Goal: Task Accomplishment & Management: Manage account settings

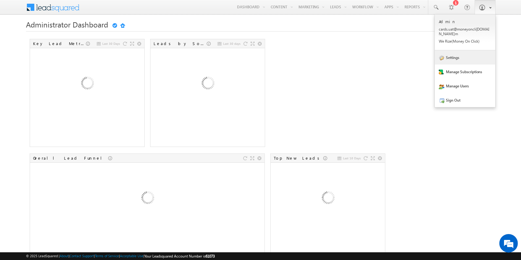
drag, startPoint x: 457, startPoint y: 56, endPoint x: 476, endPoint y: 54, distance: 19.6
click at [457, 56] on link "Settings" at bounding box center [465, 57] width 61 height 14
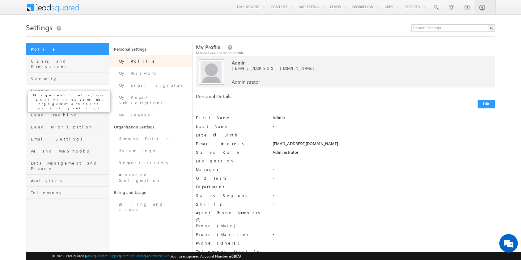
click at [76, 88] on span "Leads" at bounding box center [69, 91] width 77 height 6
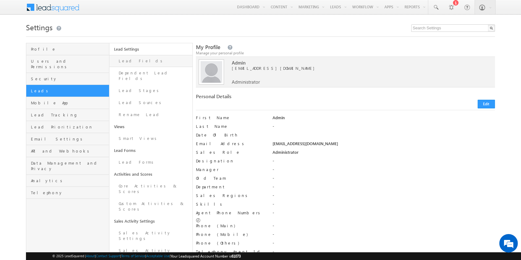
click at [152, 61] on link "Lead Fields" at bounding box center [150, 61] width 83 height 12
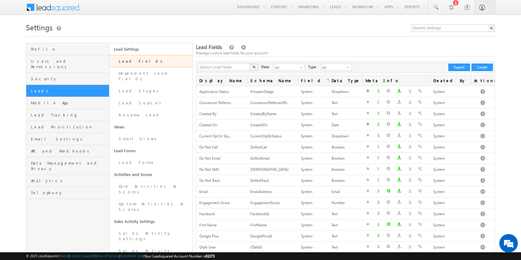
click at [237, 63] on div "Search Lead Fields X 381 results found View All select 3 Type All select 1 Crea…" at bounding box center [345, 68] width 299 height 12
click at [236, 66] on input "text" at bounding box center [224, 67] width 53 height 7
type input "lap doc"
click at [250, 64] on button "button" at bounding box center [254, 67] width 8 height 7
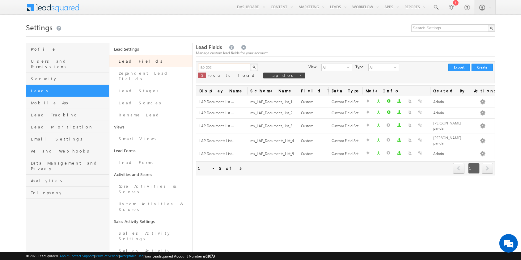
click at [225, 64] on input "lap doc" at bounding box center [224, 67] width 53 height 7
click at [250, 64] on button "button" at bounding box center [254, 67] width 8 height 7
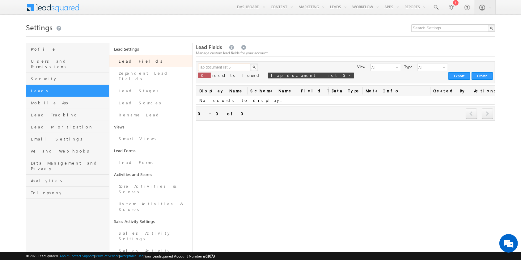
click at [237, 66] on input "lap document list 5" at bounding box center [224, 67] width 53 height 7
click at [250, 64] on button "button" at bounding box center [254, 67] width 8 height 7
click at [237, 66] on input "lap documents list 5" at bounding box center [224, 67] width 53 height 7
click at [250, 64] on button "button" at bounding box center [254, 67] width 8 height 7
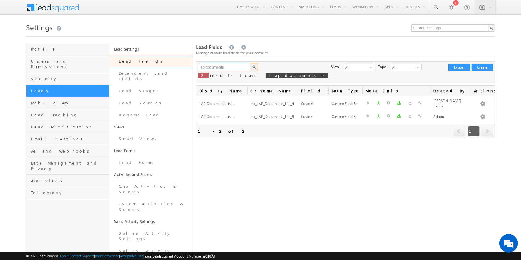
click at [237, 66] on input "lap documents" at bounding box center [224, 67] width 53 height 7
click at [250, 64] on button "button" at bounding box center [254, 67] width 8 height 7
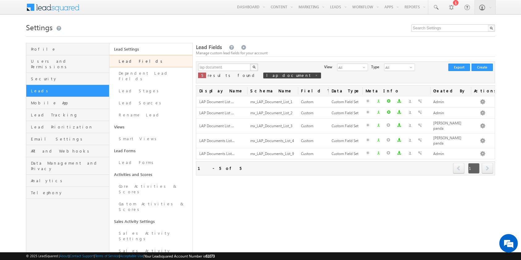
click at [328, 203] on div "Lead Fields Manage custom lead fields for your account lap document X 5 results…" at bounding box center [345, 221] width 299 height 356
click at [231, 66] on input "lap document" at bounding box center [224, 67] width 53 height 7
paste input "mx_LAP_Documents_List_5"
type input "mx_LAP_Documents_List_5"
click at [254, 68] on img "button" at bounding box center [254, 67] width 3 height 3
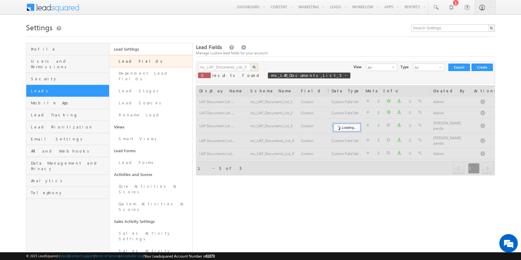
click at [254, 68] on img "button" at bounding box center [254, 67] width 3 height 3
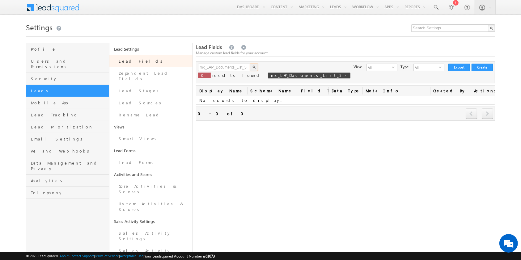
click at [254, 68] on img "button" at bounding box center [254, 67] width 3 height 3
click at [246, 66] on input "mx_LAP_Documents_List_5" at bounding box center [224, 67] width 53 height 7
type input "lap doc"
click at [255, 70] on button "button" at bounding box center [254, 67] width 8 height 7
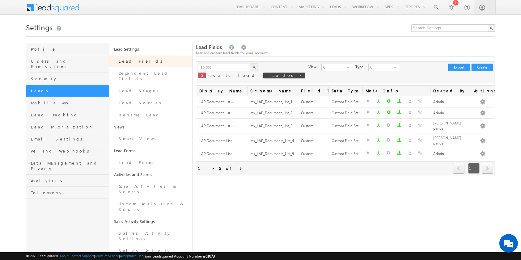
click at [286, 39] on div "Settings Profile Users and Permissions Security Leads Mobile App Lead Tracking …" at bounding box center [260, 210] width 469 height 378
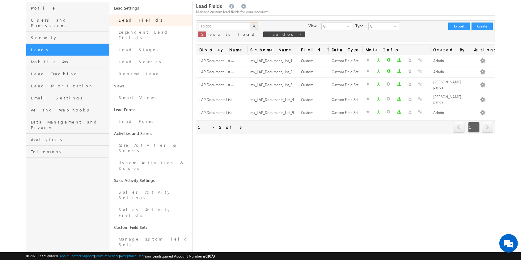
click at [153, 251] on link "Configure Custom Field Set" at bounding box center [150, 260] width 83 height 18
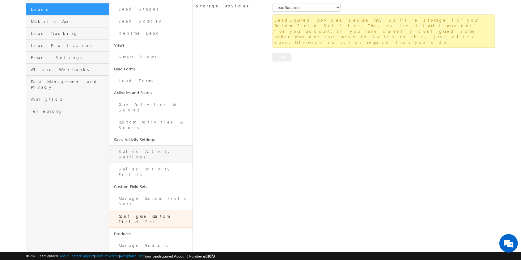
scroll to position [82, 0]
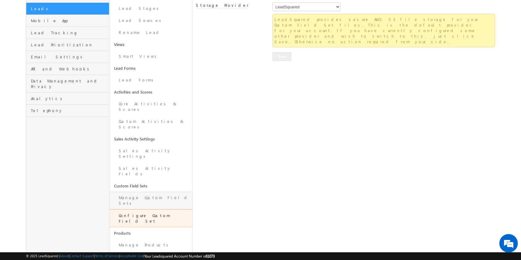
click at [161, 192] on link "Manage Custom Field Sets" at bounding box center [150, 201] width 83 height 18
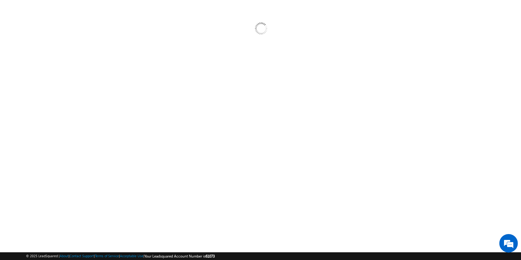
scroll to position [48, 0]
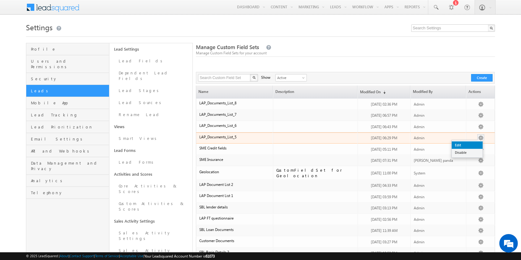
click at [467, 144] on link "Edit" at bounding box center [467, 145] width 31 height 7
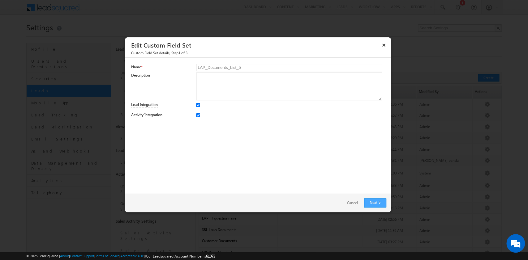
click at [372, 202] on link "Next" at bounding box center [375, 202] width 22 height 9
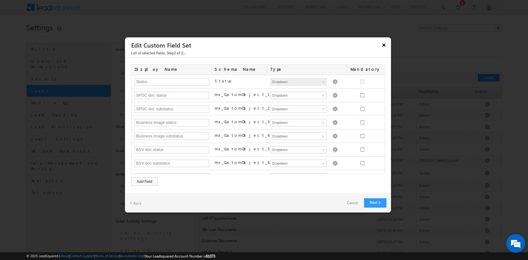
click at [381, 43] on button "×" at bounding box center [384, 45] width 10 height 11
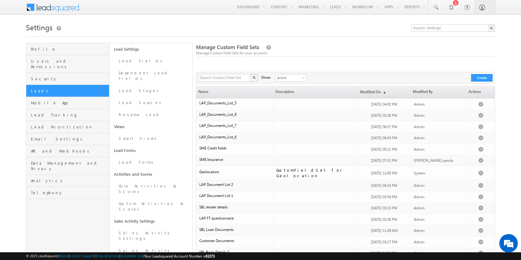
click at [329, 43] on div "Settings Profile Users and Permissions Security Leads Mobile App Lead Tracking …" at bounding box center [260, 212] width 469 height 382
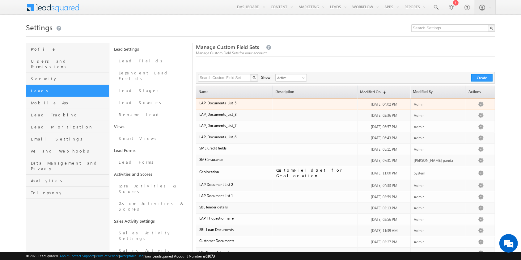
click at [225, 105] on span "LAP_Documents_List_5" at bounding box center [217, 103] width 37 height 5
copy span "LAP_Documents_List_5"
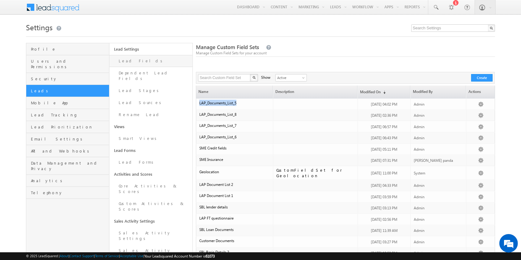
click at [141, 61] on link "Lead Fields" at bounding box center [150, 61] width 83 height 12
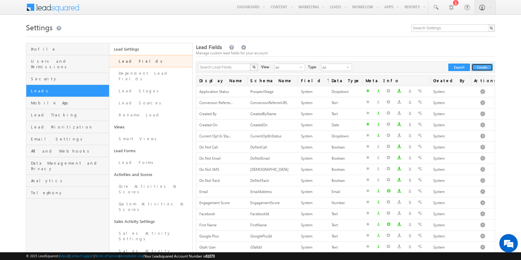
click at [486, 68] on button "Create" at bounding box center [482, 67] width 21 height 7
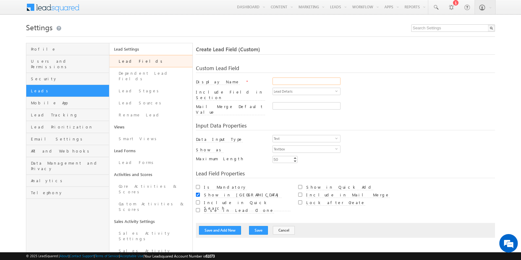
click at [300, 80] on input "Display Name" at bounding box center [307, 81] width 68 height 7
paste input "mx_LAP_Documents_List_5"
type input "LAP Documents List 5"
click at [333, 146] on span "Textbox" at bounding box center [304, 149] width 62 height 7
click at [336, 135] on span "select" at bounding box center [337, 140] width 5 height 11
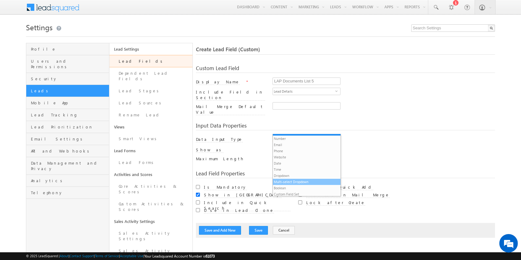
scroll to position [6, 0]
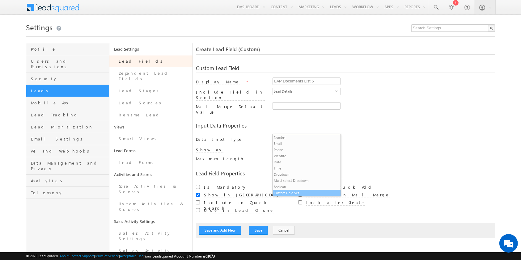
click at [302, 192] on li "Custom Field Set" at bounding box center [306, 193] width 67 height 6
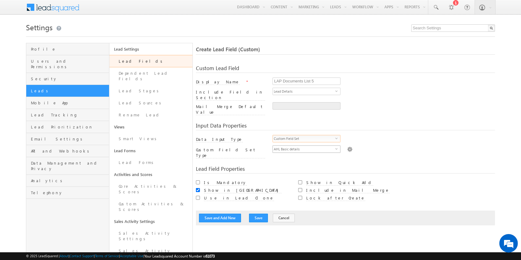
click at [311, 146] on span "AHL Basic details" at bounding box center [304, 149] width 62 height 7
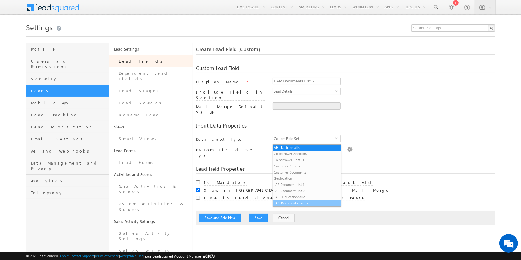
click at [314, 203] on li "LAP_Documents_List_5" at bounding box center [306, 203] width 67 height 6
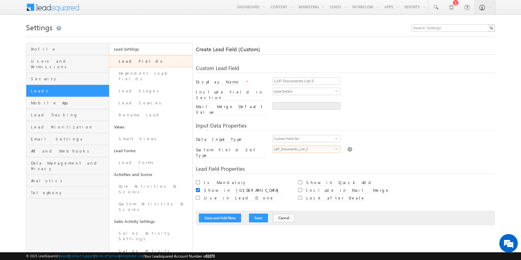
click at [430, 149] on div "Custom Lead Field Display Name * LAP Documents List 5 Include Field in Section …" at bounding box center [345, 142] width 299 height 166
click at [322, 188] on label "Include in Mail Merge" at bounding box center [347, 191] width 83 height 6
click at [302, 188] on input "Include in Mail Merge" at bounding box center [300, 190] width 4 height 4
checkbox input "true"
click at [312, 216] on div "Create Lead Field (Custom) Custom Lead Field Display Name * LAP Documents List …" at bounding box center [345, 221] width 299 height 356
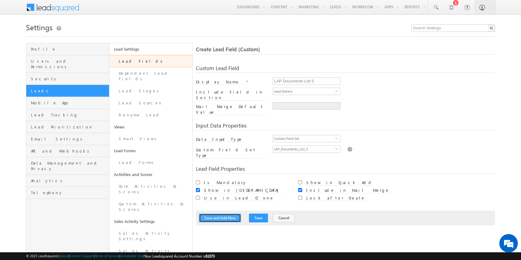
click at [224, 214] on button "Save and Add New" at bounding box center [220, 218] width 42 height 9
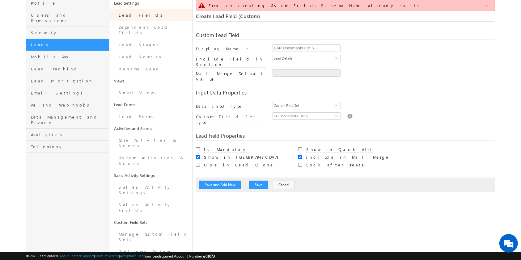
scroll to position [0, 0]
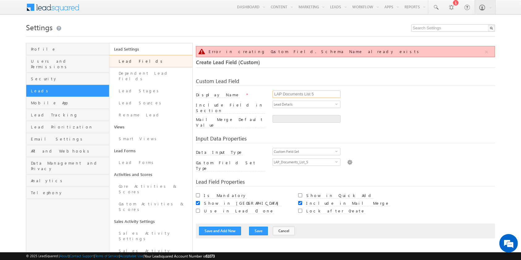
click at [327, 95] on input "LAP Documents List 5" at bounding box center [307, 94] width 68 height 7
click at [156, 75] on link "Dependent Lead Fields" at bounding box center [150, 76] width 83 height 18
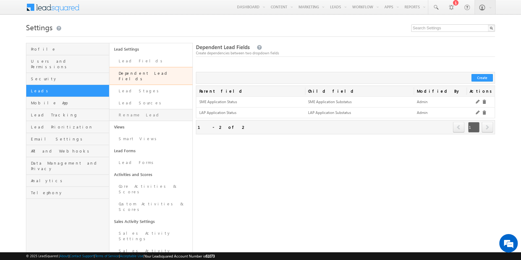
scroll to position [41, 0]
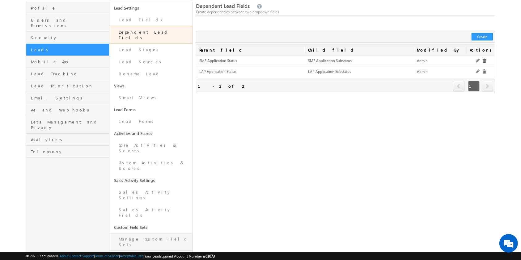
click at [166, 233] on link "Manage Custom Field Sets" at bounding box center [150, 242] width 83 height 18
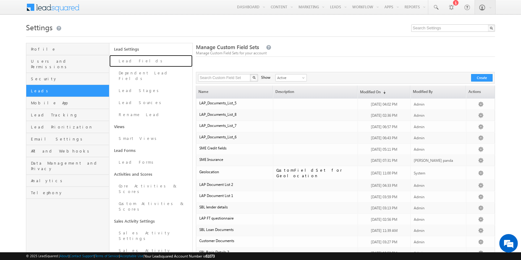
click at [152, 64] on link "Lead Fields" at bounding box center [150, 61] width 83 height 12
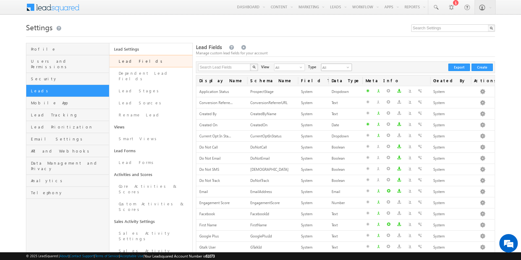
click at [347, 68] on span "select" at bounding box center [349, 68] width 5 height 4
click at [282, 67] on span "All" at bounding box center [286, 67] width 25 height 7
click at [286, 88] on li "Custom Fields" at bounding box center [286, 87] width 30 height 6
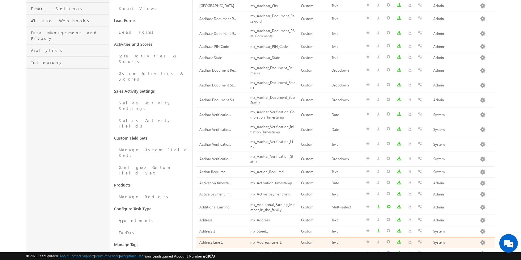
scroll to position [201, 0]
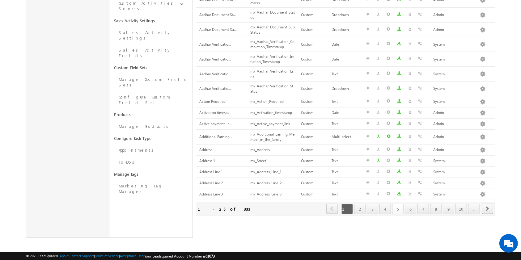
click at [399, 208] on link "5" at bounding box center [397, 209] width 11 height 11
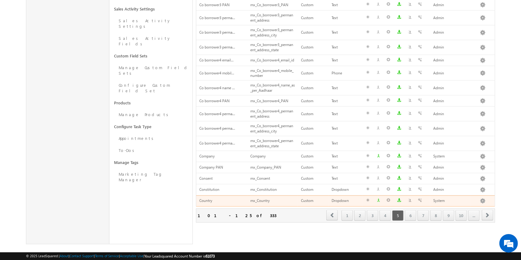
scroll to position [219, 0]
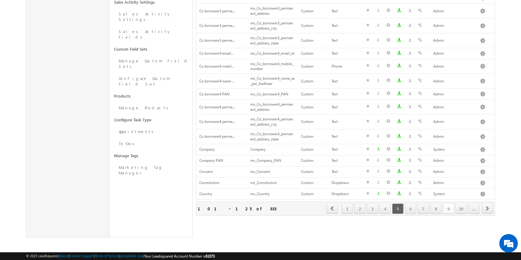
click at [452, 206] on link "9" at bounding box center [448, 209] width 11 height 11
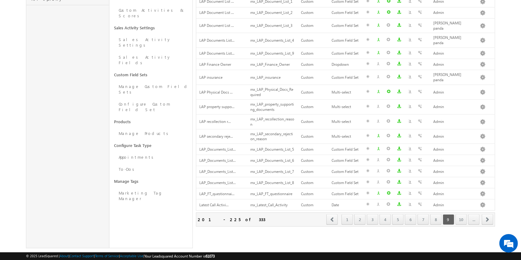
scroll to position [0, 0]
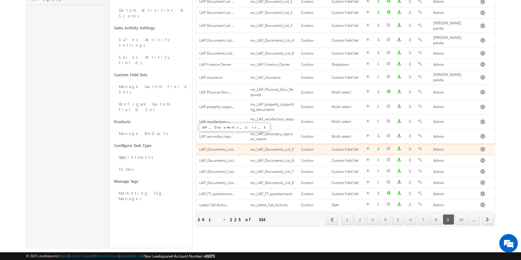
click at [212, 147] on span "LAP_Documents_List..." at bounding box center [217, 149] width 36 height 5
copy span "LAP_Documents_List"
click at [212, 147] on span "LAP_Documents_List..." at bounding box center [217, 149] width 36 height 5
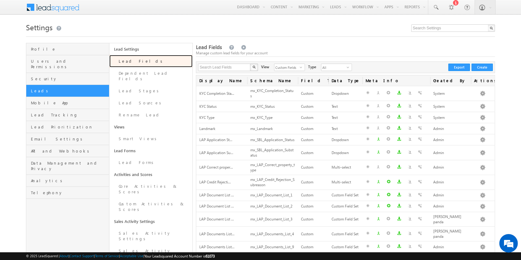
drag, startPoint x: 165, startPoint y: 57, endPoint x: 163, endPoint y: 60, distance: 3.3
click at [165, 57] on link "Lead Fields" at bounding box center [150, 61] width 83 height 12
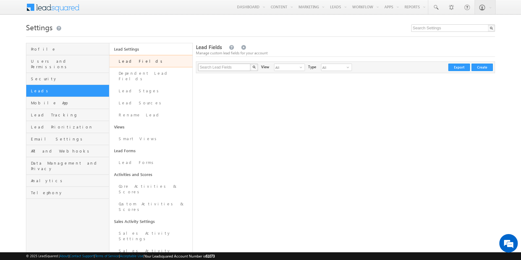
drag, startPoint x: 0, startPoint y: 0, endPoint x: 220, endPoint y: 66, distance: 229.5
click at [219, 63] on div "Search Lead Fields X 0 results found View All select 3 Type All select 1 Create…" at bounding box center [345, 68] width 299 height 12
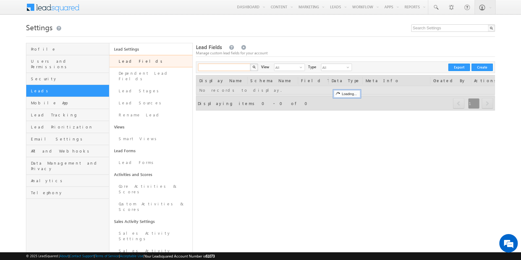
click at [220, 67] on input "text" at bounding box center [224, 67] width 53 height 7
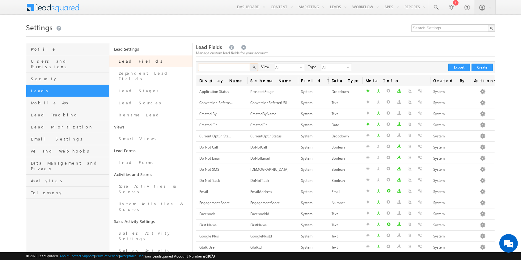
paste input "LAP_Documents_List"
type input "LAP_Documents_List"
click at [250, 64] on button "button" at bounding box center [254, 67] width 8 height 7
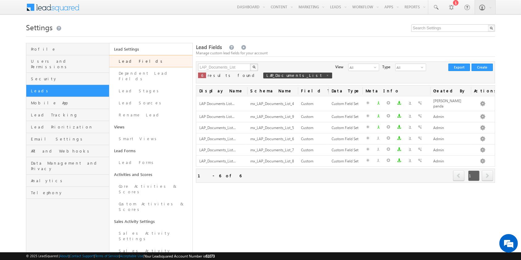
click at [366, 215] on div "Lead Fields Manage custom lead fields for your account LAP_Documents_List X 6 r…" at bounding box center [345, 221] width 299 height 356
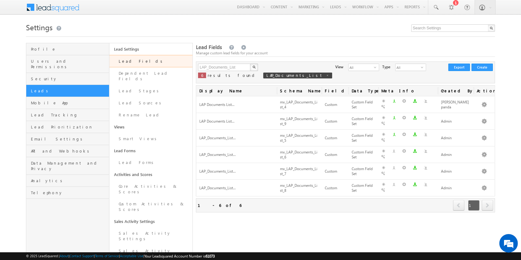
drag, startPoint x: 248, startPoint y: 91, endPoint x: 272, endPoint y: 91, distance: 24.4
click at [272, 91] on div "Display Name Schema Name Field Type Data Type Meta Info Created By Actions LAP …" at bounding box center [345, 148] width 299 height 127
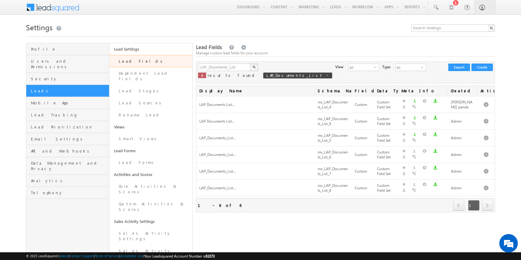
drag, startPoint x: 276, startPoint y: 89, endPoint x: 309, endPoint y: 91, distance: 32.5
click at [314, 89] on div at bounding box center [314, 89] width 2 height 8
click at [314, 90] on div at bounding box center [314, 89] width 2 height 8
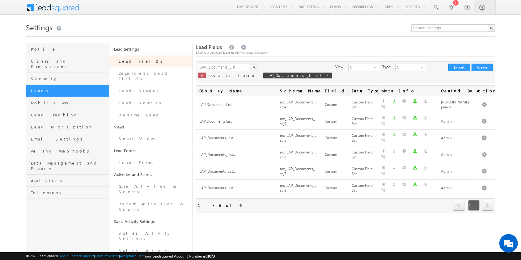
drag, startPoint x: 314, startPoint y: 90, endPoint x: 246, endPoint y: 98, distance: 69.1
click at [245, 94] on div "Display Name Schema Name Field Type Data Type Meta Info Created By Actions LAP …" at bounding box center [345, 148] width 299 height 127
drag, startPoint x: 277, startPoint y: 88, endPoint x: 235, endPoint y: 92, distance: 41.6
click at [235, 91] on div "Display Name Schema Name Field Type Data Type Meta Info Created By Actions LAP …" at bounding box center [345, 148] width 299 height 127
click at [323, 90] on span "Field Type" at bounding box center [335, 91] width 27 height 11
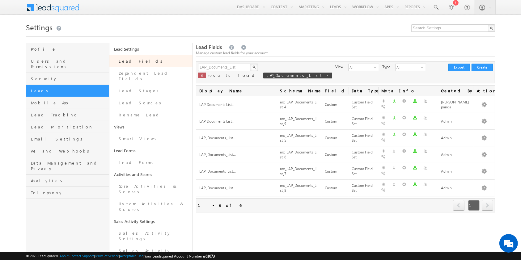
click at [276, 91] on div at bounding box center [277, 89] width 2 height 8
click at [322, 91] on div at bounding box center [322, 89] width 2 height 8
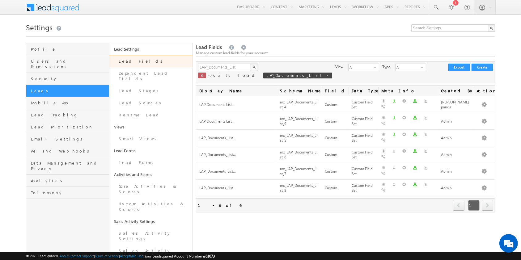
click at [322, 91] on div at bounding box center [322, 89] width 2 height 8
drag, startPoint x: 322, startPoint y: 91, endPoint x: 313, endPoint y: 108, distance: 18.7
click at [321, 92] on div at bounding box center [322, 89] width 2 height 8
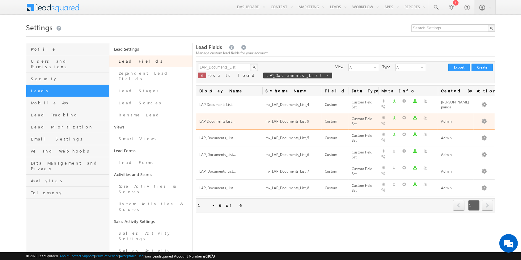
drag, startPoint x: 256, startPoint y: 88, endPoint x: 242, endPoint y: 119, distance: 34.2
click at [243, 118] on div "Display Name Schema Name Field Type Data Type Meta Info Created By Actions LAP …" at bounding box center [345, 148] width 299 height 127
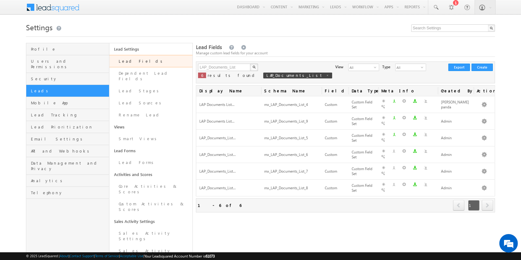
drag, startPoint x: 343, startPoint y: 228, endPoint x: 348, endPoint y: 223, distance: 7.2
click at [344, 228] on div "Lead Fields Manage custom lead fields for your account LAP_Documents_List X 6 r…" at bounding box center [345, 221] width 299 height 356
click at [484, 140] on link "Edit" at bounding box center [472, 139] width 37 height 7
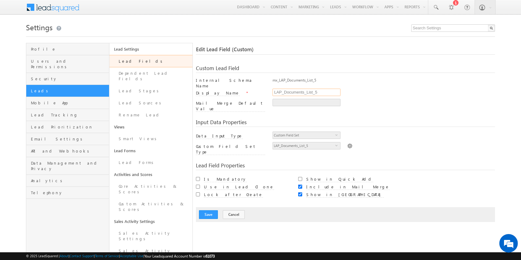
click at [315, 89] on input "LAP_Documents_List_5" at bounding box center [307, 92] width 68 height 7
type input "LAP Documents List 5"
click at [413, 93] on div "LAP Documents List 5" at bounding box center [384, 93] width 222 height 9
click at [210, 210] on button "Save" at bounding box center [208, 214] width 19 height 9
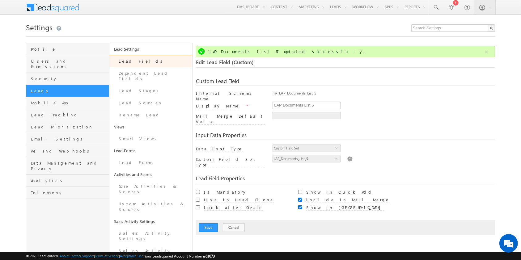
click at [150, 61] on link "Lead Fields" at bounding box center [150, 61] width 83 height 12
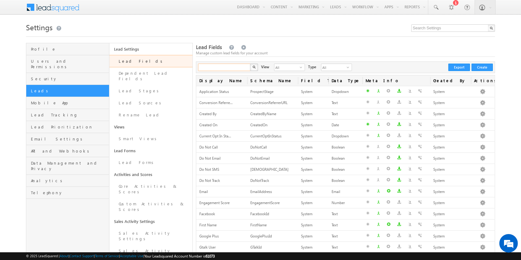
click at [226, 66] on input "text" at bounding box center [224, 67] width 53 height 7
paste input "LAP_Documents_List"
type input "LAP_Documents_List"
click at [250, 64] on button "button" at bounding box center [254, 67] width 8 height 7
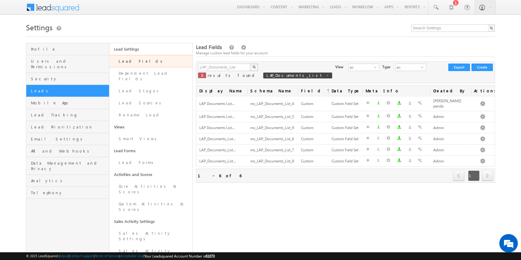
click at [298, 201] on div "Lead Fields Manage custom lead fields for your account LAP_Documents_List X 6 r…" at bounding box center [345, 221] width 299 height 356
click at [482, 140] on link "Edit" at bounding box center [471, 141] width 37 height 7
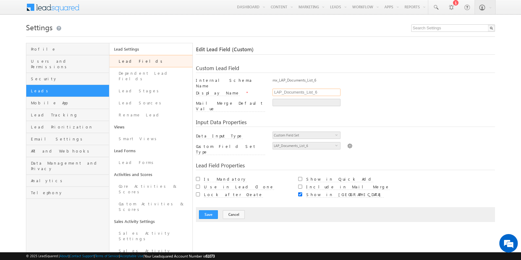
click at [325, 90] on input "LAP_Documents_List_6" at bounding box center [307, 92] width 68 height 7
drag, startPoint x: 314, startPoint y: 89, endPoint x: 342, endPoint y: 97, distance: 28.5
click at [315, 89] on input "LAP_Documents_List_6" at bounding box center [307, 92] width 68 height 7
type input "LAP Documents List 6"
click at [411, 100] on div at bounding box center [384, 104] width 222 height 10
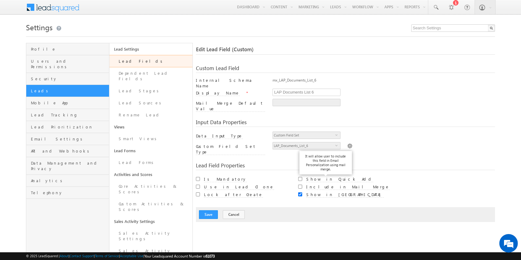
click at [311, 184] on label "Include in Mail Merge" at bounding box center [347, 187] width 83 height 6
click at [302, 185] on input "Include in Mail Merge" at bounding box center [300, 187] width 4 height 4
checkbox input "true"
click at [213, 210] on button "Save" at bounding box center [208, 214] width 19 height 9
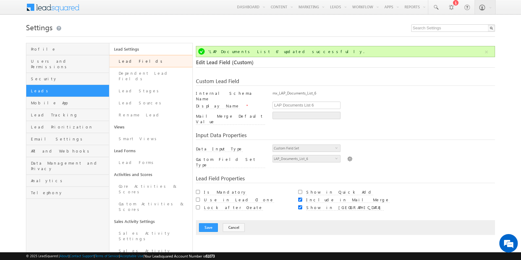
scroll to position [46, 0]
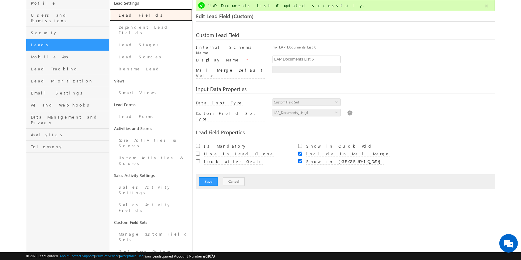
drag, startPoint x: 156, startPoint y: 12, endPoint x: 186, endPoint y: 21, distance: 32.1
click at [156, 12] on link "Lead Fields" at bounding box center [150, 15] width 83 height 12
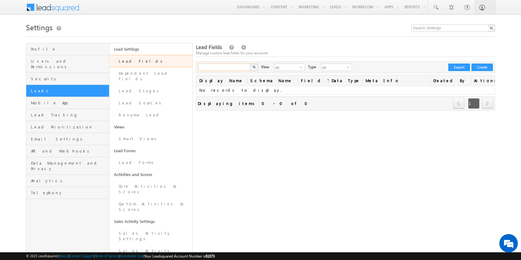
click at [225, 67] on input "text" at bounding box center [224, 67] width 53 height 7
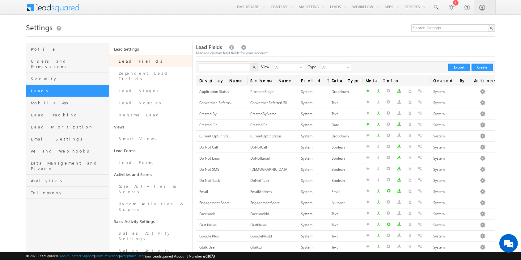
paste input "l"
click at [225, 67] on input "text" at bounding box center [224, 67] width 53 height 7
type input "lap_doc"
click at [250, 64] on button "button" at bounding box center [254, 67] width 8 height 7
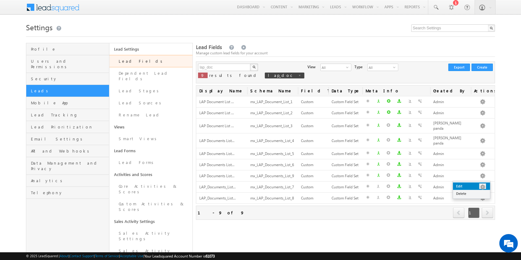
click at [479, 185] on link "Edit" at bounding box center [471, 186] width 37 height 7
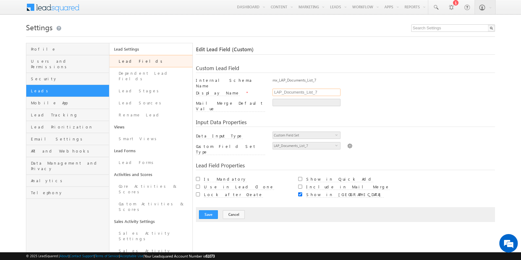
click at [315, 90] on input "LAP_Documents_List_7" at bounding box center [307, 92] width 68 height 7
type input "LAP Documents List 7"
click at [441, 95] on div "LAP Documents List 7" at bounding box center [384, 93] width 222 height 9
click at [381, 99] on div at bounding box center [384, 104] width 222 height 10
click at [329, 184] on label "Include in Mail Merge" at bounding box center [347, 187] width 83 height 6
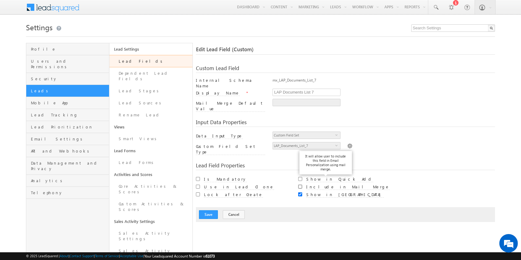
click at [302, 185] on input "Include in Mail Merge" at bounding box center [300, 187] width 4 height 4
checkbox input "true"
click at [289, 207] on div "Save Cancel" at bounding box center [345, 214] width 299 height 15
click at [208, 210] on button "Save" at bounding box center [208, 214] width 19 height 9
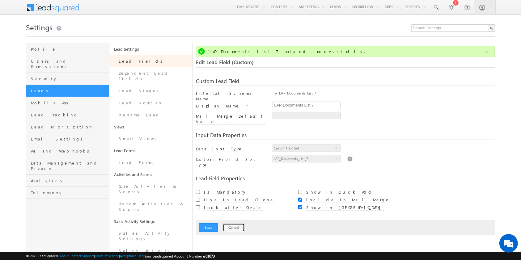
drag, startPoint x: 228, startPoint y: 218, endPoint x: 255, endPoint y: 222, distance: 26.9
click at [228, 223] on button "Cancel" at bounding box center [234, 227] width 22 height 9
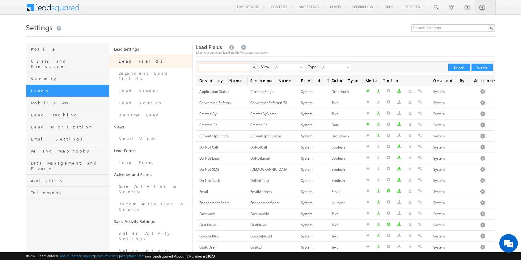
click at [225, 68] on input "text" at bounding box center [224, 67] width 53 height 7
type input "lap_doc"
click at [250, 64] on button "button" at bounding box center [254, 67] width 8 height 7
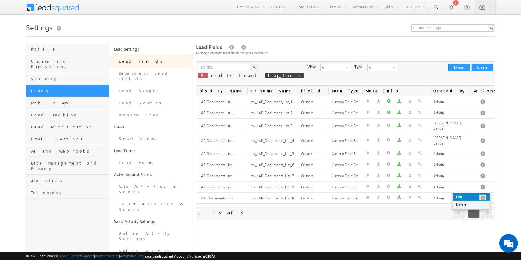
click at [480, 198] on link "Edit" at bounding box center [471, 196] width 37 height 7
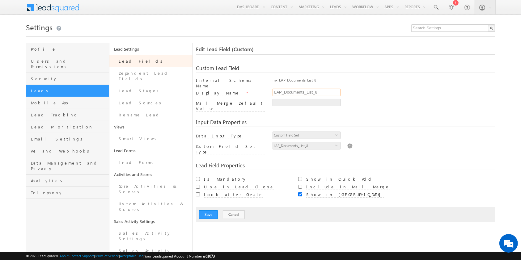
drag, startPoint x: 327, startPoint y: 90, endPoint x: 324, endPoint y: 92, distance: 4.2
click at [326, 91] on input "LAP_Documents_List_8" at bounding box center [307, 92] width 68 height 7
click at [316, 91] on input "LAP_Documents_List_8" at bounding box center [307, 92] width 68 height 7
click at [434, 120] on div "Input Data Properties" at bounding box center [345, 123] width 299 height 7
click at [327, 91] on input "LAP_Documents_List 8" at bounding box center [307, 92] width 68 height 7
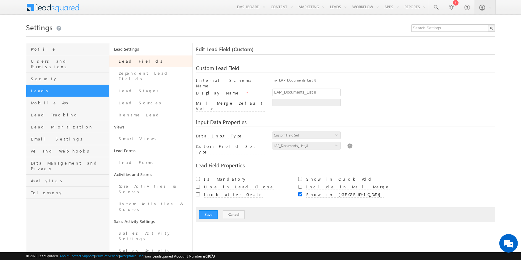
click at [282, 183] on div "Use in Lead Clone" at bounding box center [243, 187] width 95 height 8
click at [325, 85] on div "mx_LAP_Documents_List_8" at bounding box center [384, 82] width 222 height 9
click at [306, 91] on input "LAP_Documents_List 8" at bounding box center [307, 92] width 68 height 7
click at [284, 91] on input "LAP_Documents List 8" at bounding box center [307, 92] width 68 height 7
type input "LAP Documents List 8"
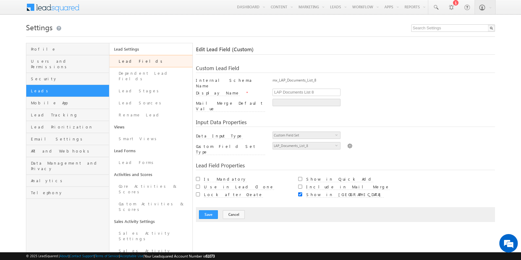
click at [206, 210] on div "Save Cancel" at bounding box center [345, 214] width 299 height 15
click at [304, 183] on div "Include in Mail Merge" at bounding box center [345, 187] width 95 height 8
click at [301, 185] on input "Include in Mail Merge" at bounding box center [300, 187] width 4 height 4
checkbox input "true"
click at [212, 210] on button "Save" at bounding box center [208, 214] width 19 height 9
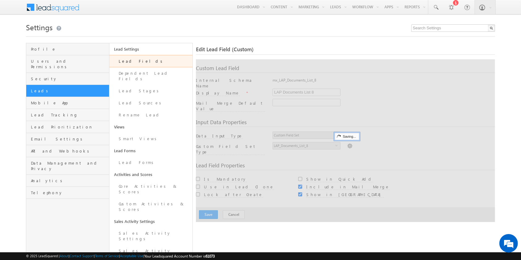
scroll to position [46, 0]
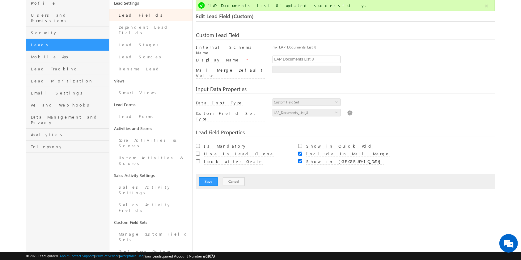
click at [420, 67] on div at bounding box center [384, 71] width 222 height 10
click at [146, 17] on link "Lead Fields" at bounding box center [150, 15] width 83 height 12
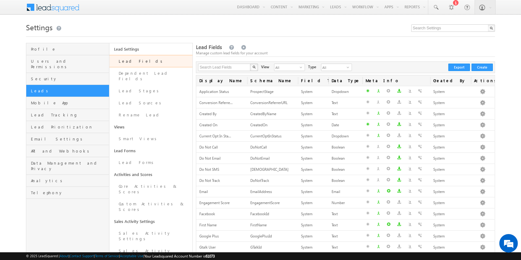
click at [223, 63] on div "Search Lead Fields X 381 results found View All select 3 Type All select 1 Crea…" at bounding box center [345, 68] width 299 height 12
click at [223, 66] on input "text" at bounding box center [224, 67] width 53 height 7
type input "lap doc"
click at [250, 64] on button "button" at bounding box center [254, 67] width 8 height 7
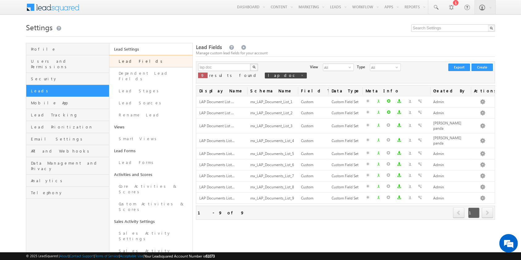
click at [319, 37] on div "Settings Profile Users and Permissions Security Leads Mobile App Lead Tracking …" at bounding box center [260, 210] width 469 height 378
click at [264, 32] on h1 "Settings" at bounding box center [260, 27] width 469 height 12
drag, startPoint x: 223, startPoint y: 26, endPoint x: 316, endPoint y: 31, distance: 93.8
click at [223, 26] on h1 "Settings" at bounding box center [260, 27] width 469 height 12
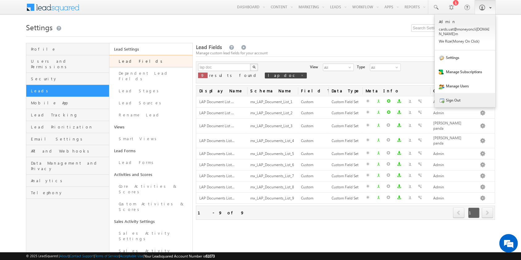
click at [467, 96] on link "Sign Out" at bounding box center [465, 100] width 61 height 14
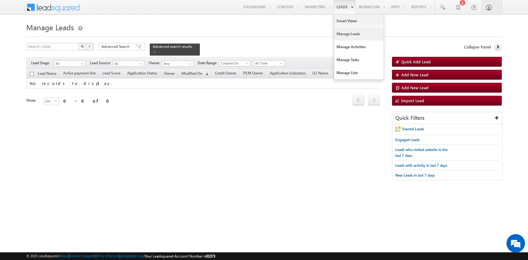
click at [349, 28] on link "Manage Leads" at bounding box center [358, 34] width 49 height 13
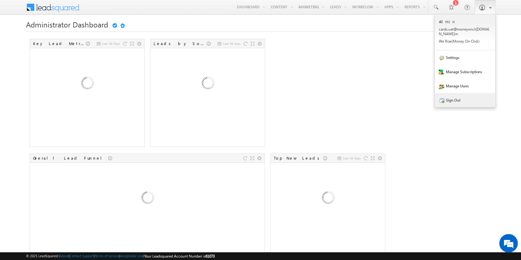
click at [459, 96] on link "Sign Out" at bounding box center [465, 100] width 61 height 14
